Goal: Task Accomplishment & Management: Manage account settings

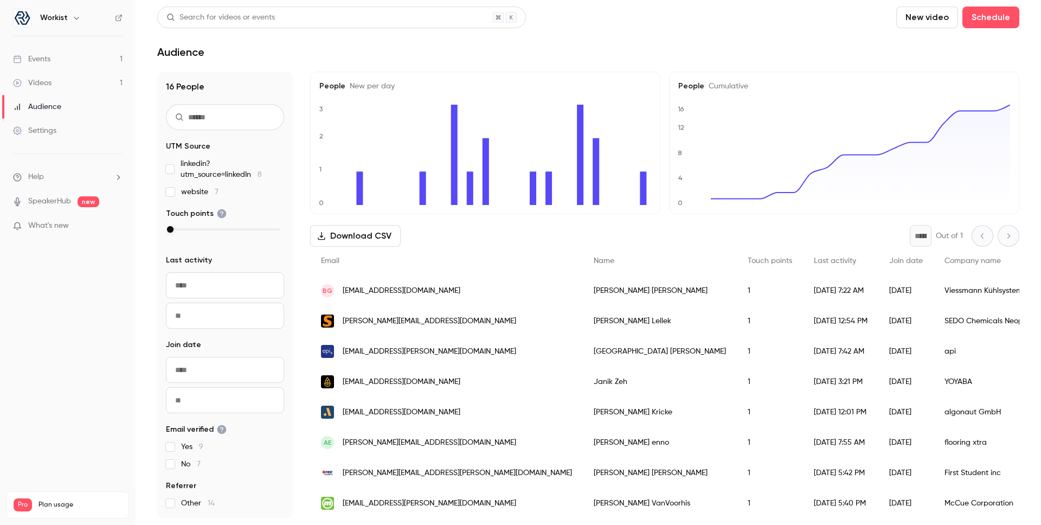
click at [48, 61] on div "Events" at bounding box center [31, 59] width 37 height 11
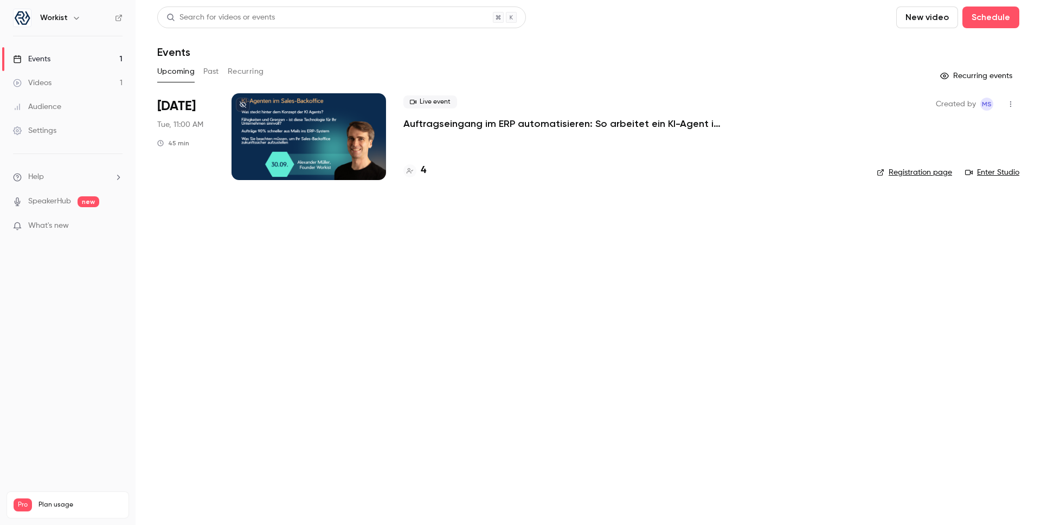
click at [515, 119] on p "Auftragseingang im ERP automatisieren: So arbeitet ein KI-Agent im Sales-Backof…" at bounding box center [565, 123] width 325 height 13
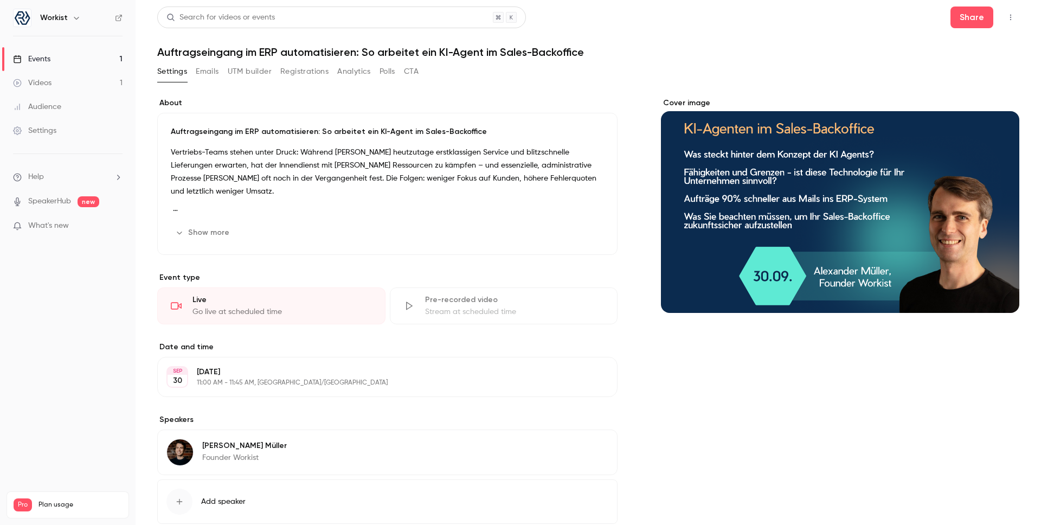
click at [302, 69] on button "Registrations" at bounding box center [304, 71] width 48 height 17
